Goal: Task Accomplishment & Management: Use online tool/utility

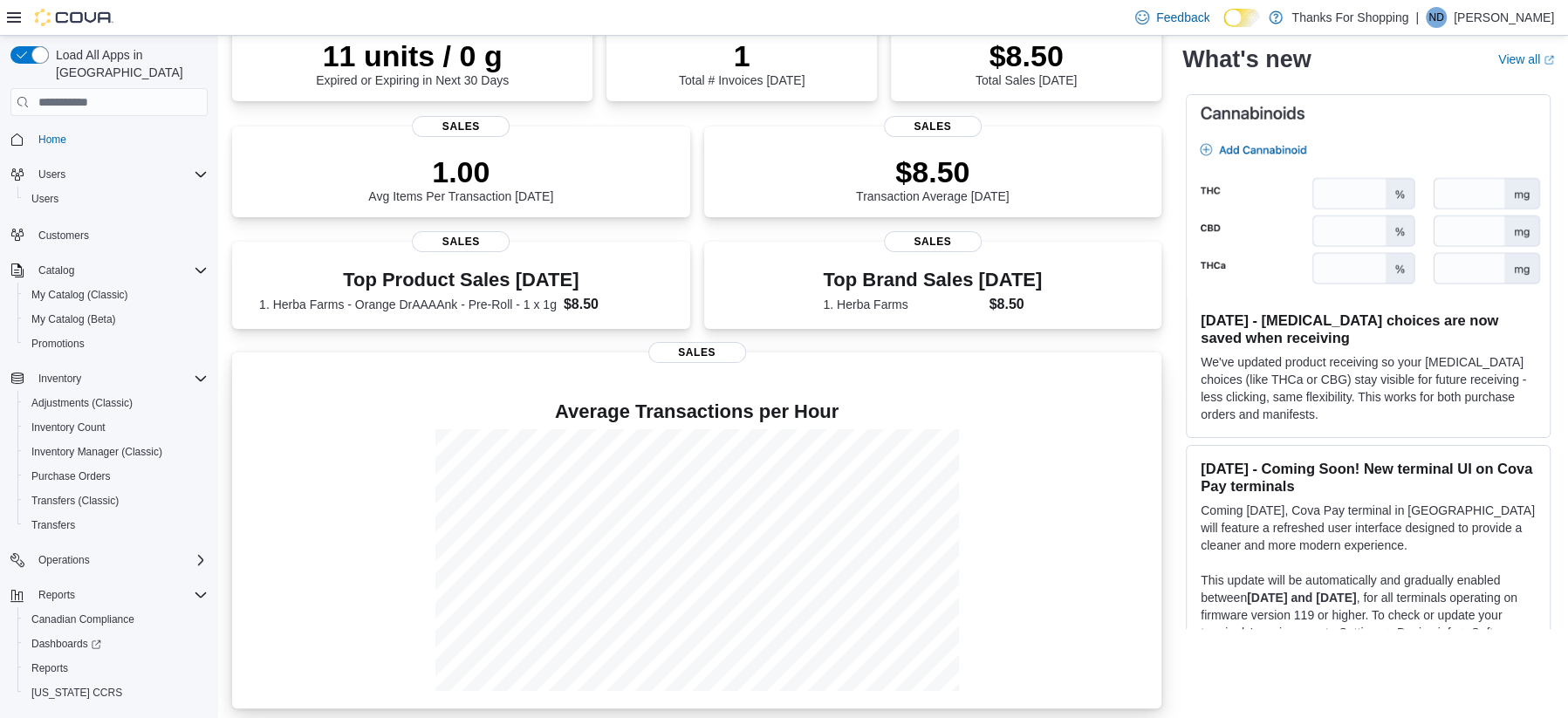
scroll to position [172, 0]
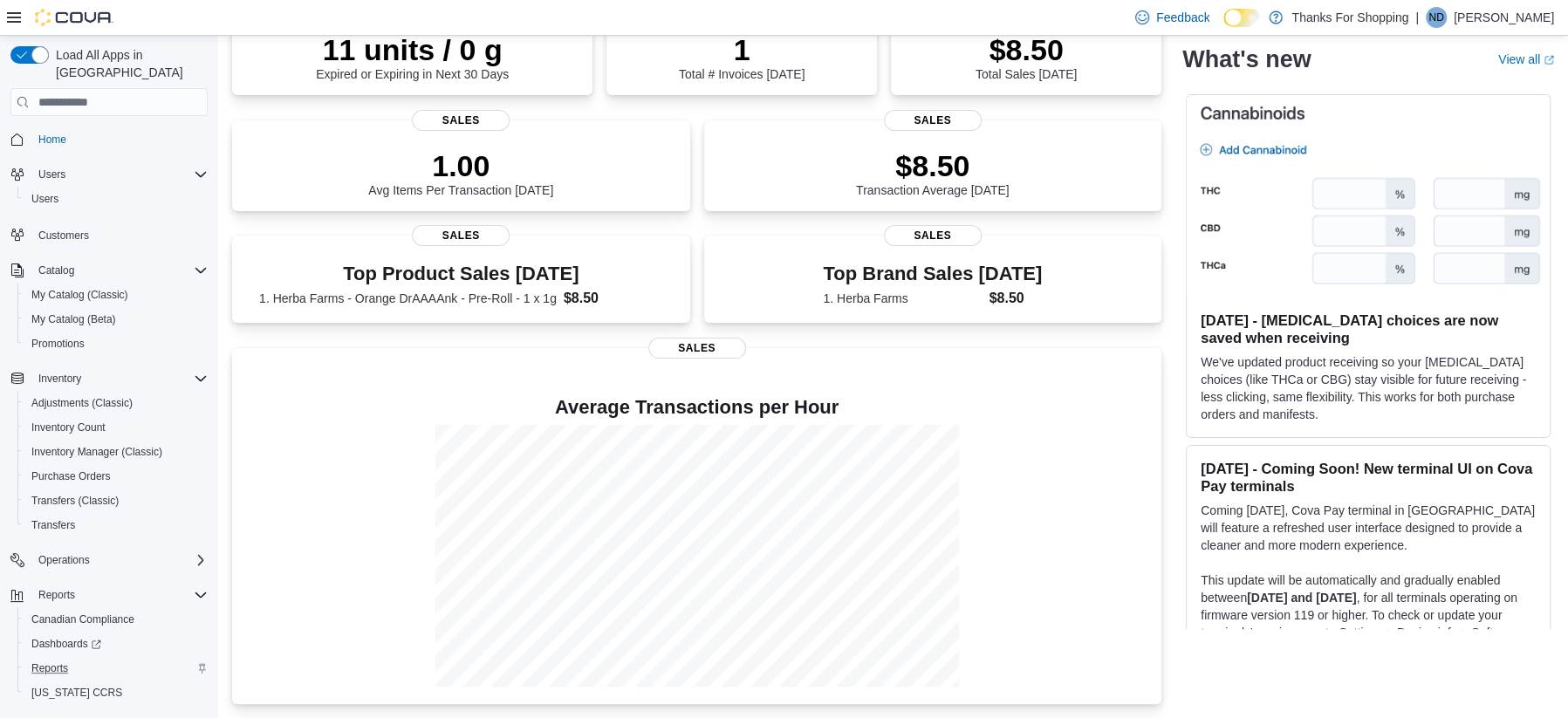
click at [78, 658] on div "Reports" at bounding box center [116, 668] width 183 height 21
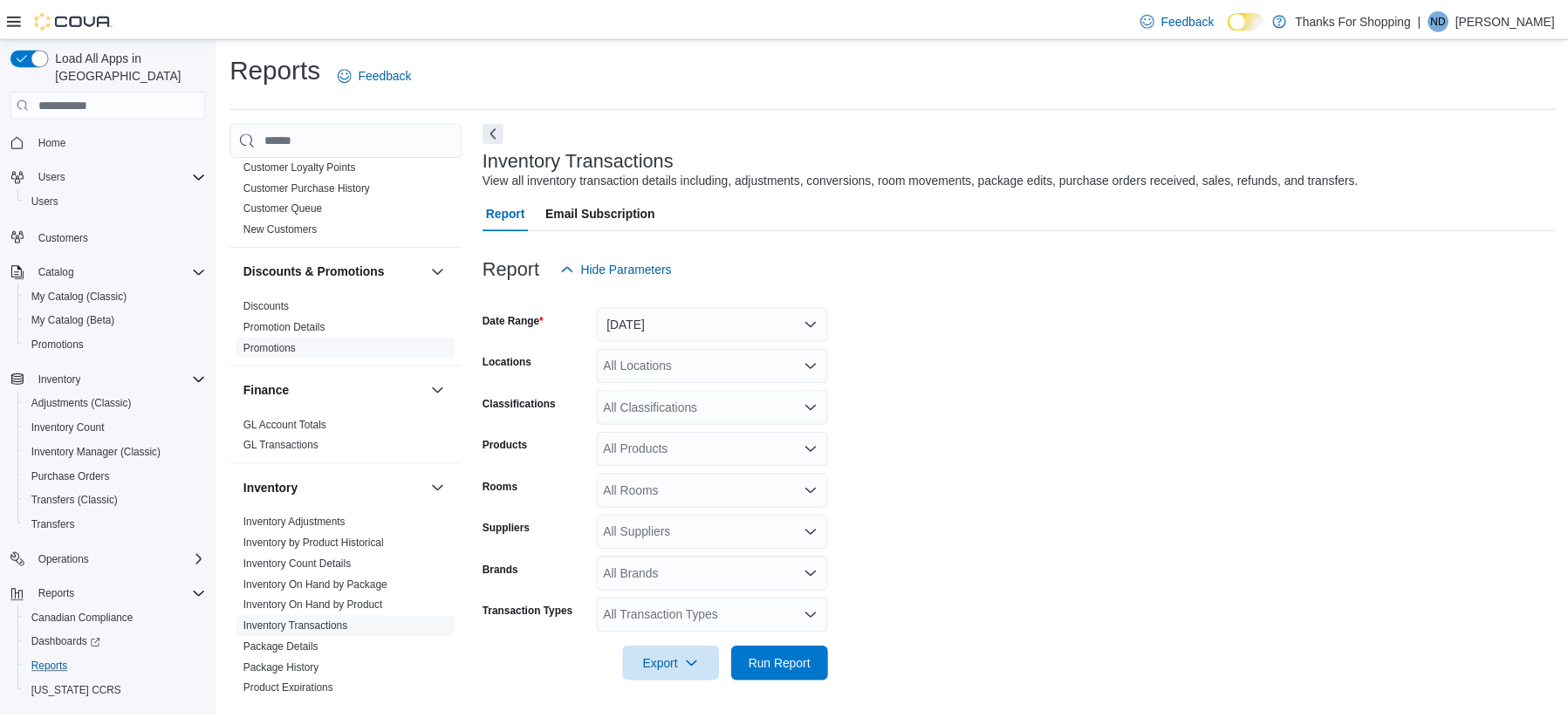
scroll to position [310, 0]
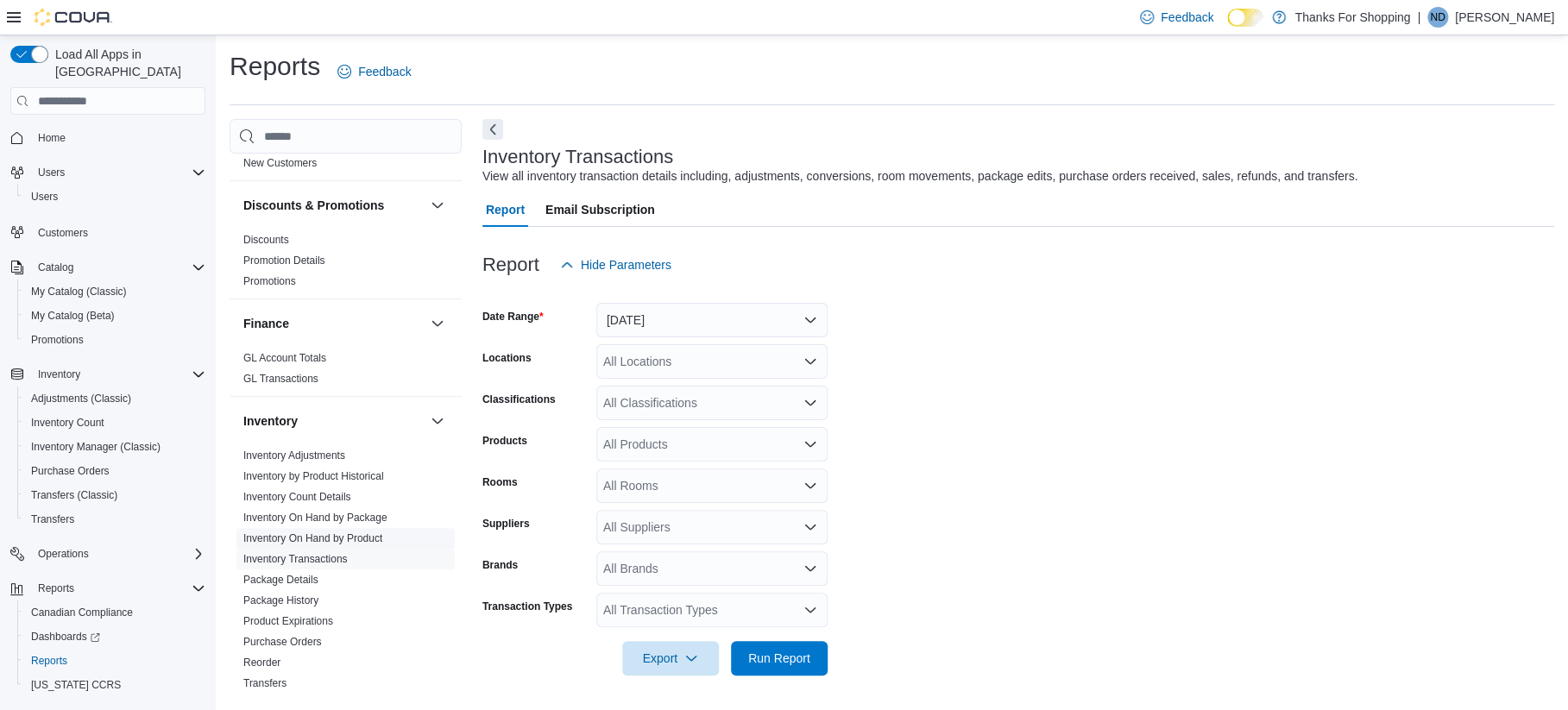
click at [364, 538] on link "Inventory On Hand by Product" at bounding box center [313, 538] width 139 height 12
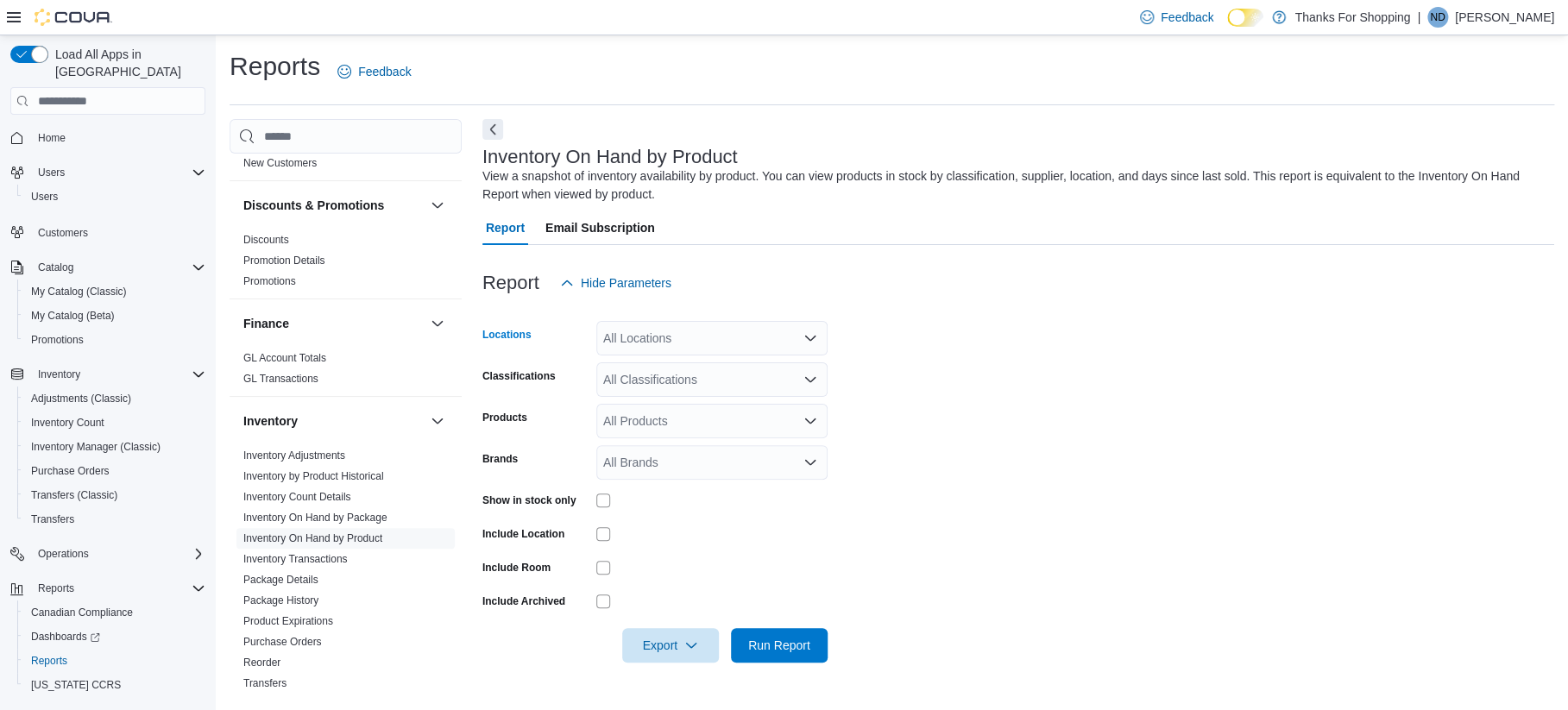
click at [645, 329] on div "All Locations" at bounding box center [712, 338] width 232 height 34
type input "****"
click at [618, 375] on div "The Weed Store - Dewdney" at bounding box center [712, 367] width 211 height 17
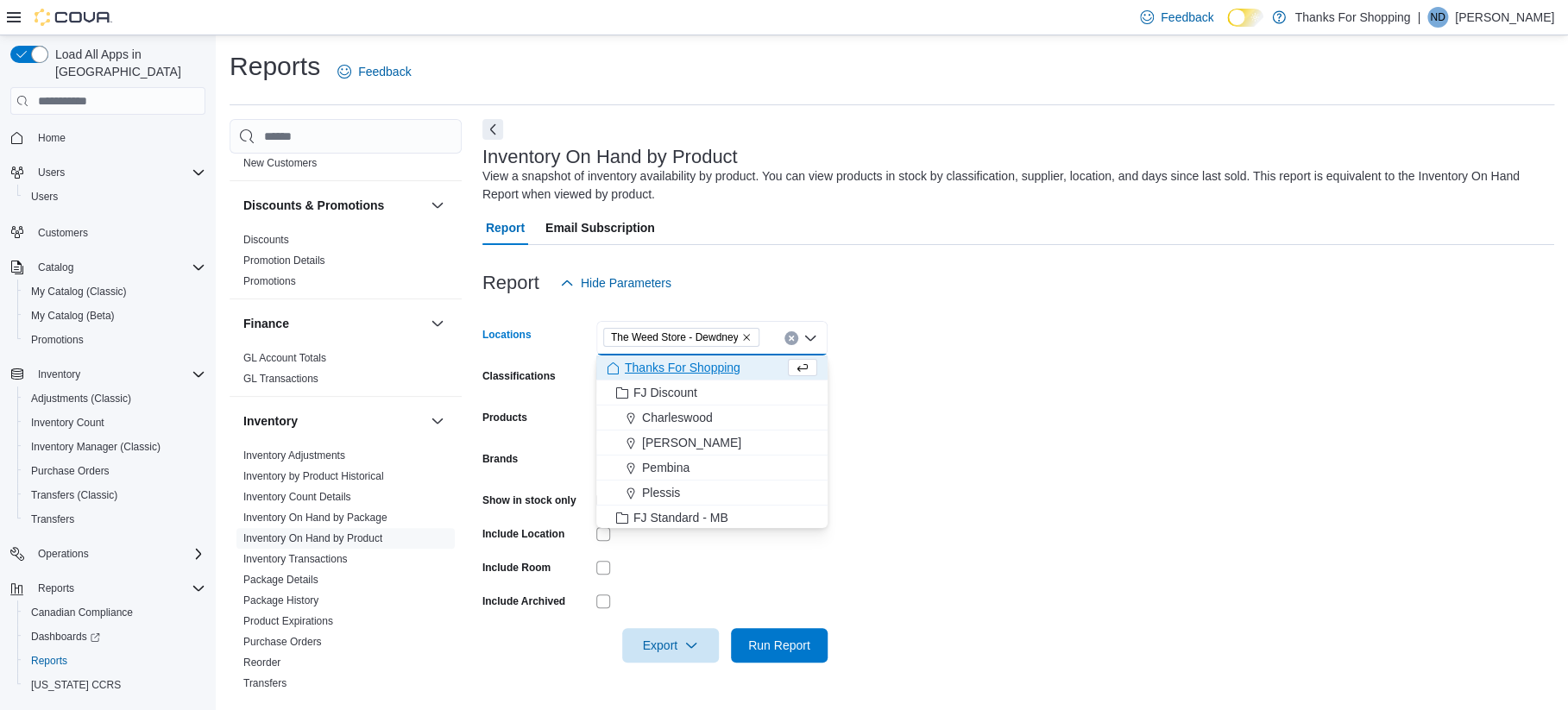
click at [1060, 410] on form "Locations The Weed Store - Dewdney Combo box. Selected. The Weed Store - Dewdne…" at bounding box center [1018, 481] width 1072 height 363
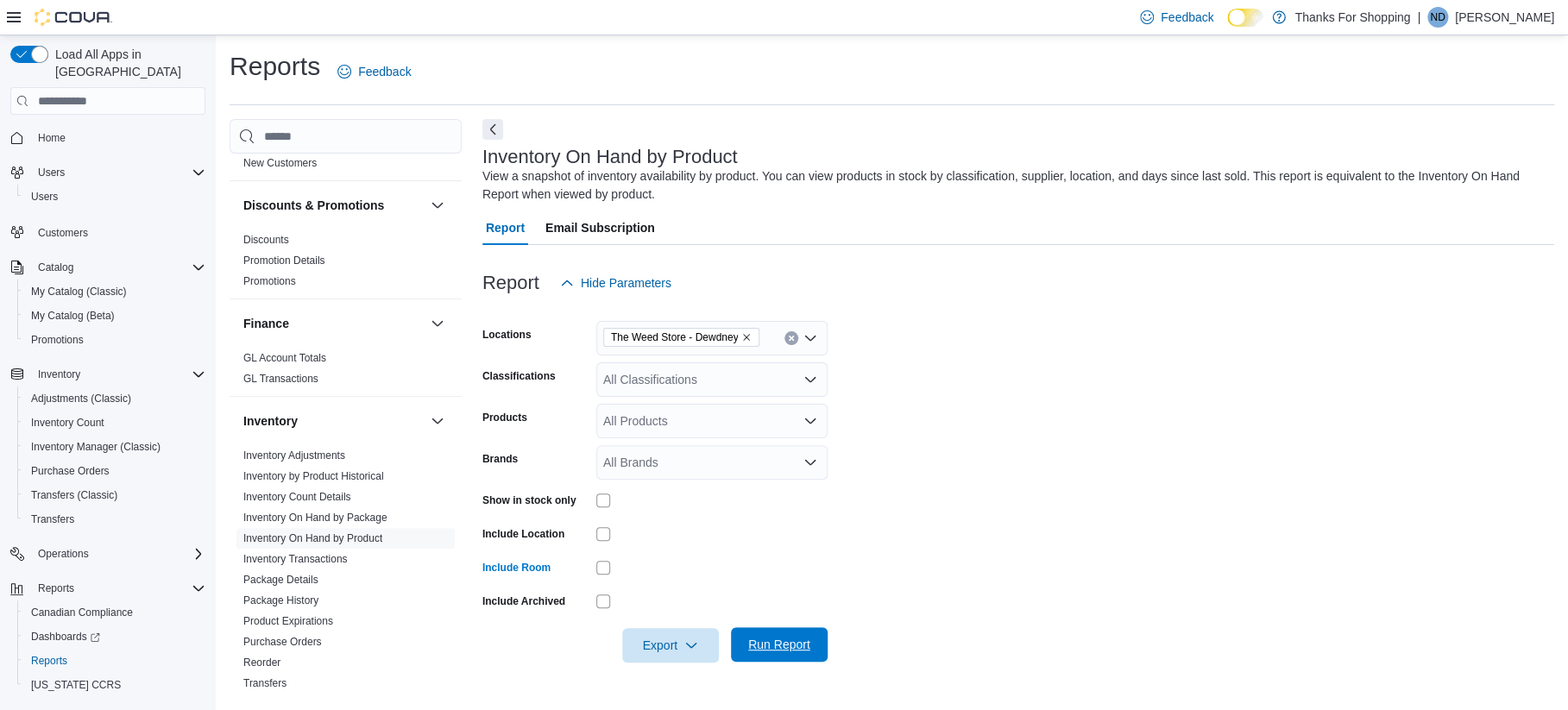
click at [784, 655] on span "Run Report" at bounding box center [780, 644] width 76 height 34
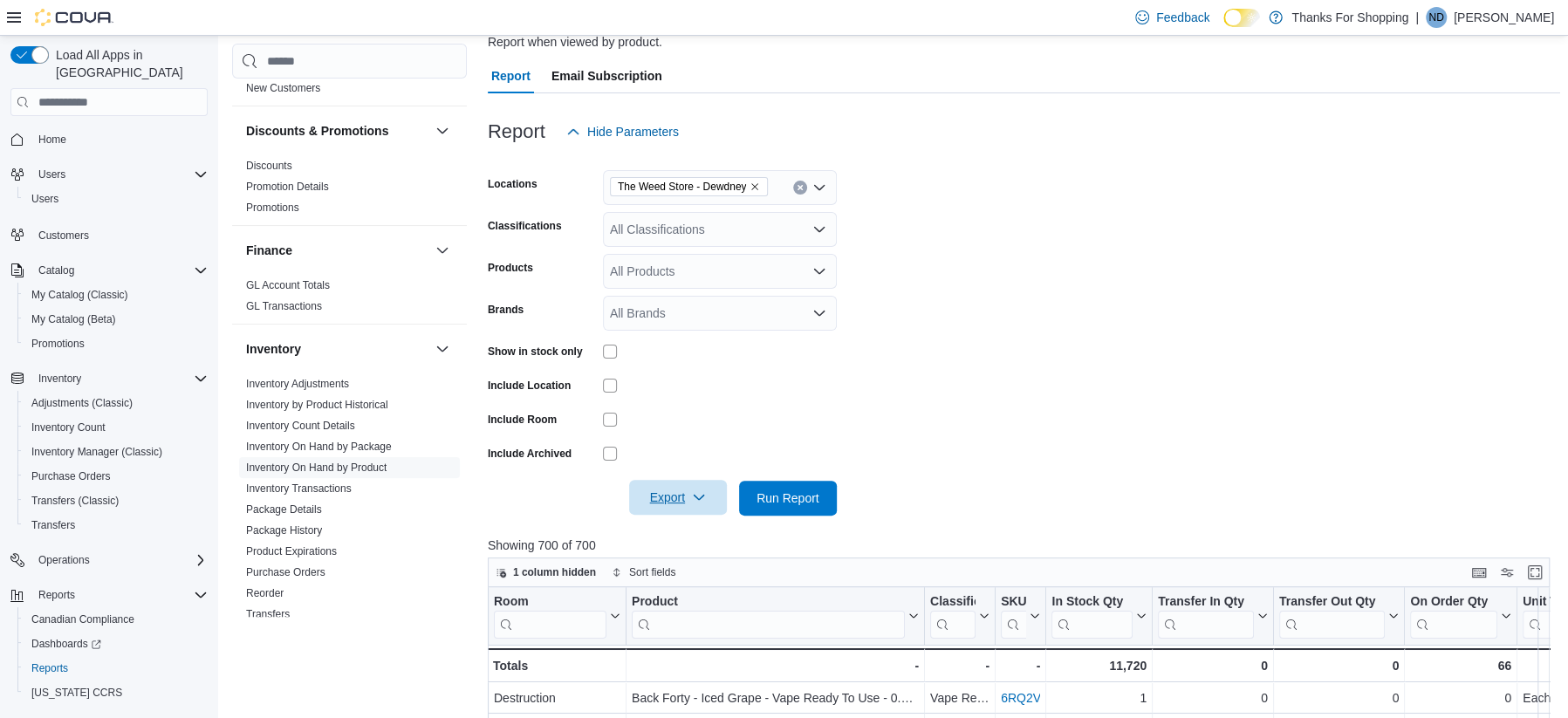
drag, startPoint x: 656, startPoint y: 487, endPoint x: 648, endPoint y: 497, distance: 12.8
click at [648, 497] on span "Export" at bounding box center [678, 497] width 77 height 34
click at [650, 516] on button "Export to Excel" at bounding box center [681, 533] width 100 height 34
